Goal: Information Seeking & Learning: Understand process/instructions

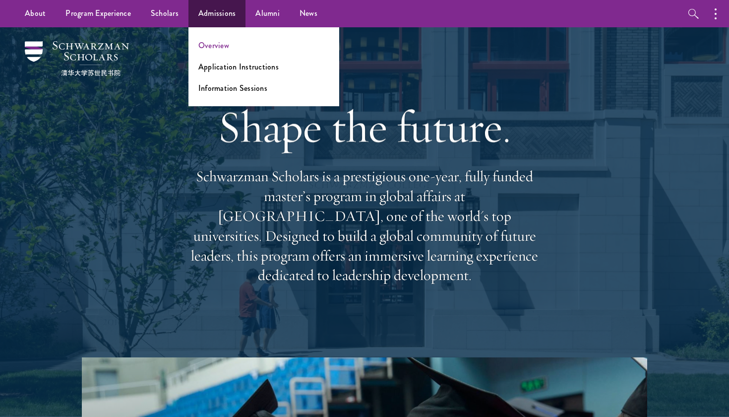
click at [202, 40] on link "Overview" at bounding box center [213, 45] width 31 height 11
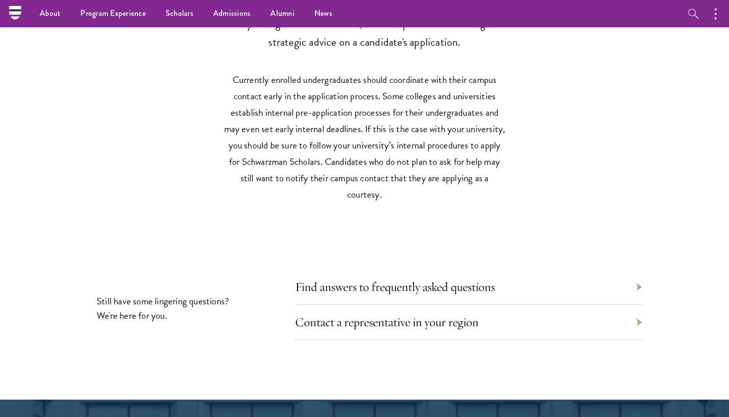
scroll to position [4306, 0]
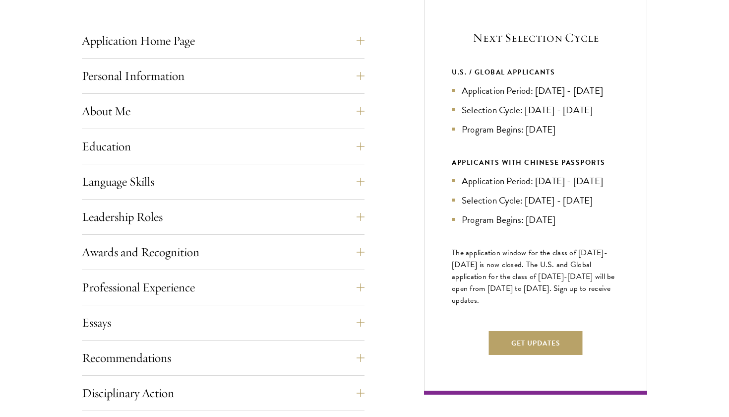
scroll to position [402, 0]
click at [299, 147] on button "Education" at bounding box center [230, 146] width 283 height 24
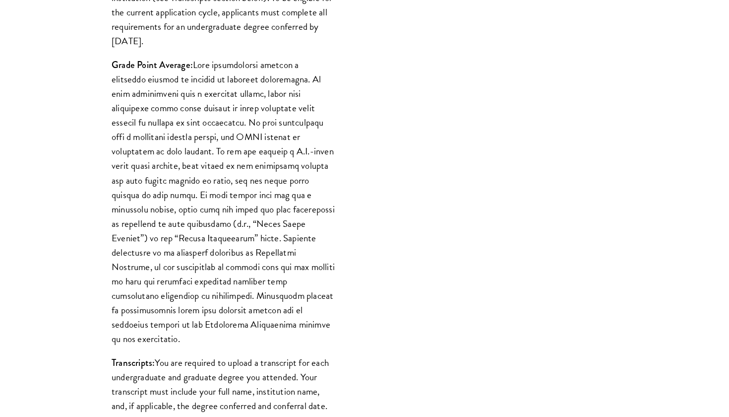
scroll to position [845, 0]
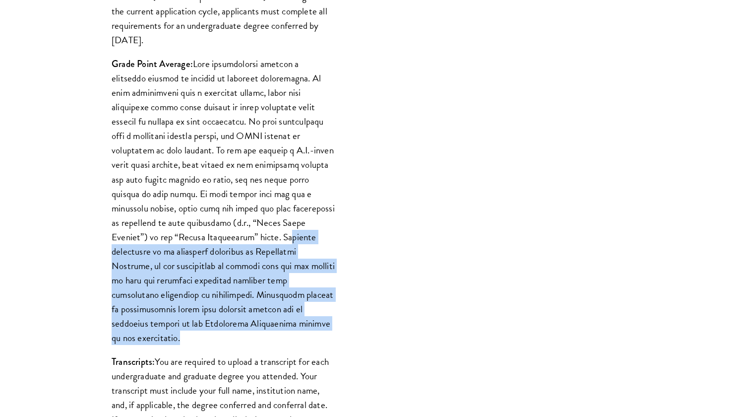
drag, startPoint x: 190, startPoint y: 234, endPoint x: 293, endPoint y: 327, distance: 138.7
click at [293, 327] on p "Grade Point Average:" at bounding box center [223, 201] width 223 height 288
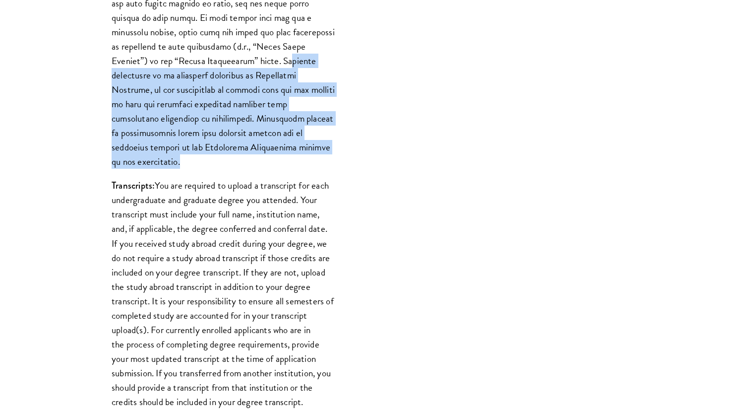
scroll to position [1023, 0]
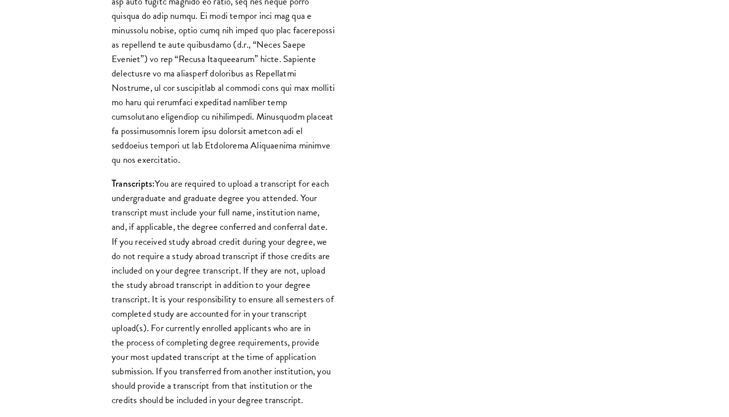
click at [161, 176] on p "Transcripts: You are required to upload a transcript for each undergraduate and…" at bounding box center [223, 291] width 223 height 231
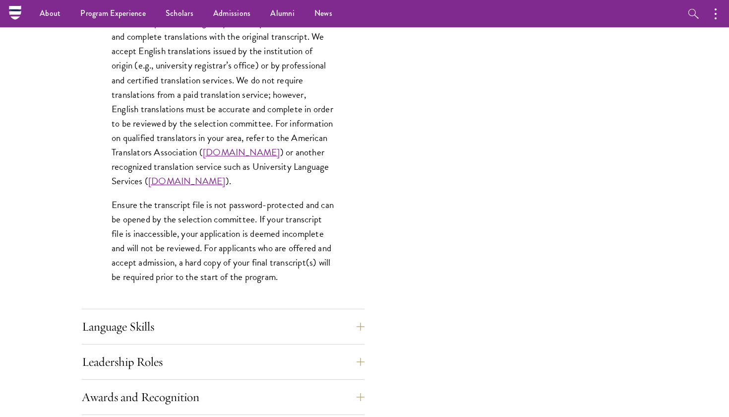
scroll to position [1424, 0]
click at [195, 324] on button "Language Skills" at bounding box center [230, 327] width 283 height 24
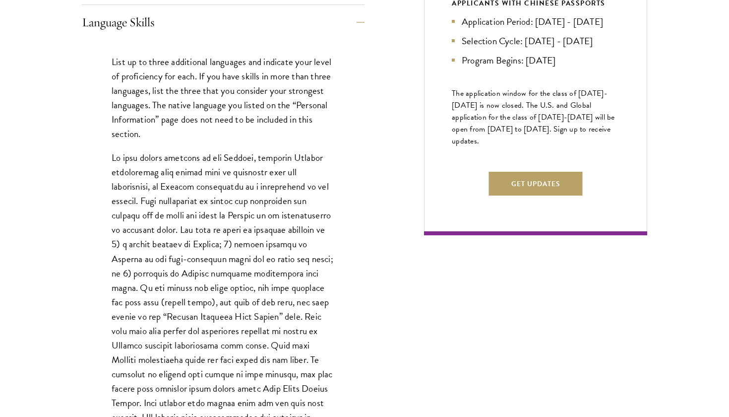
scroll to position [563, 0]
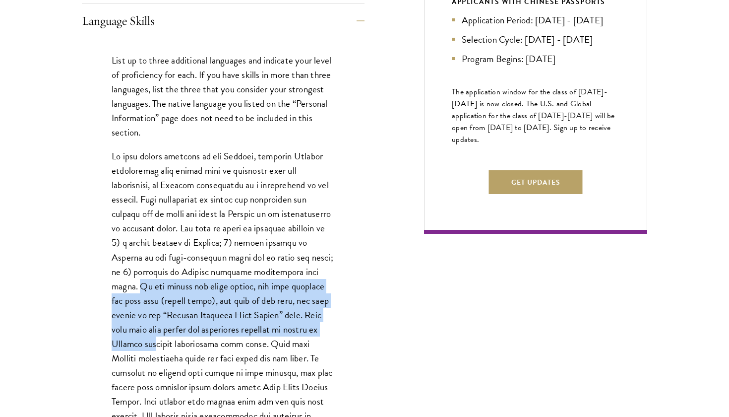
drag, startPoint x: 309, startPoint y: 270, endPoint x: 310, endPoint y: 320, distance: 50.1
click at [310, 320] on p at bounding box center [223, 293] width 223 height 288
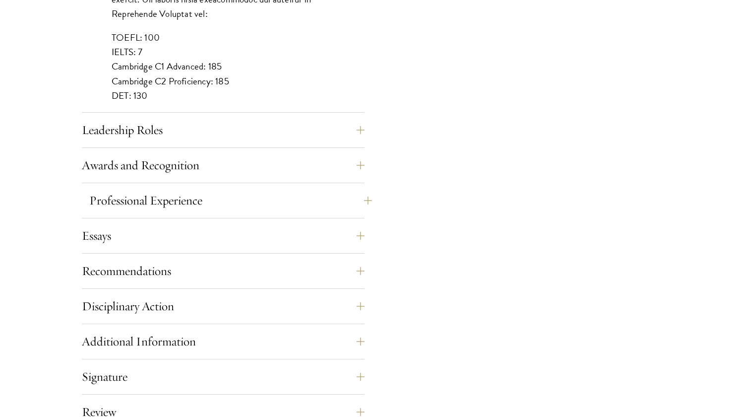
scroll to position [997, 0]
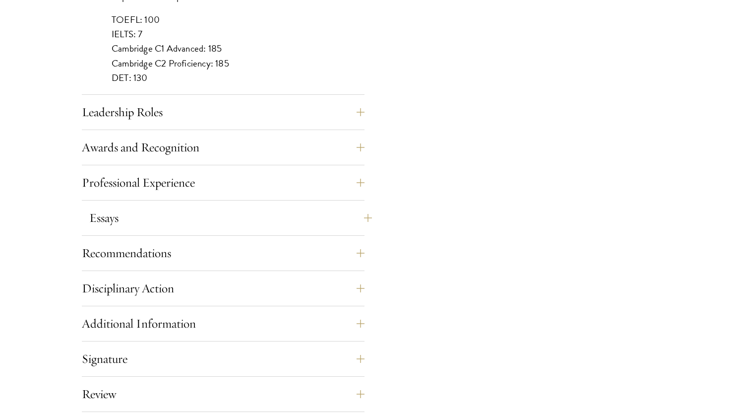
click at [270, 214] on button "Essays" at bounding box center [230, 218] width 283 height 24
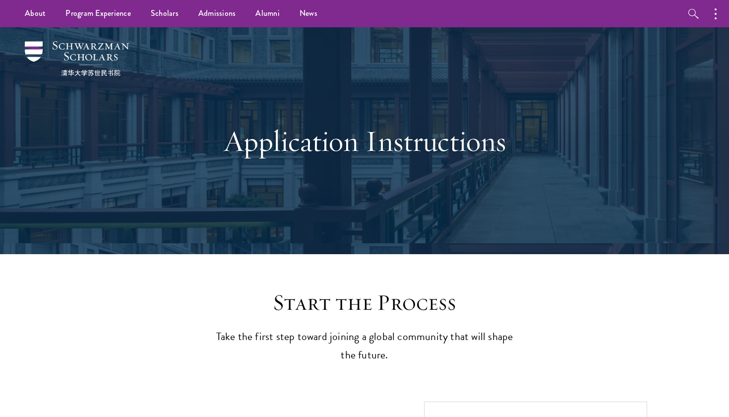
scroll to position [0, 0]
click at [301, 10] on link "News" at bounding box center [309, 13] width 38 height 27
